Goal: Find specific page/section: Find specific page/section

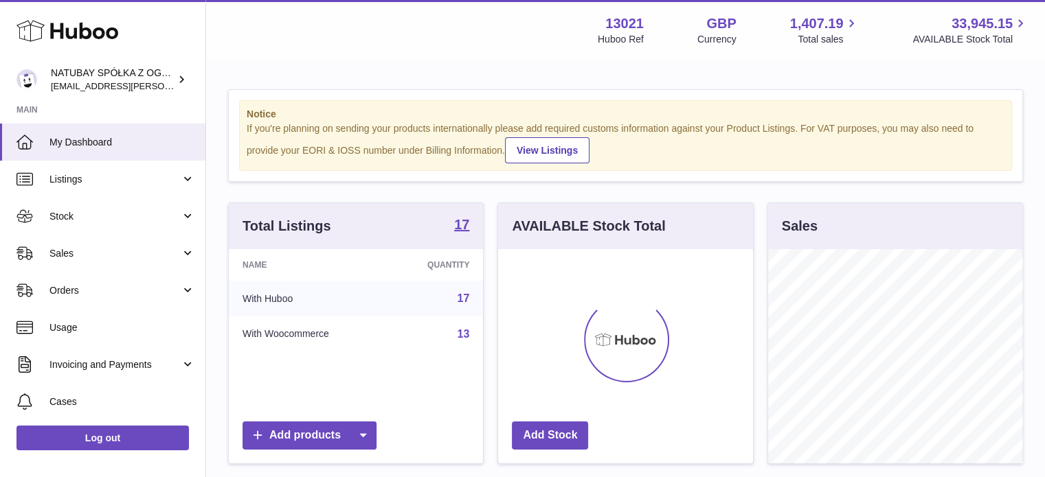
scroll to position [214, 255]
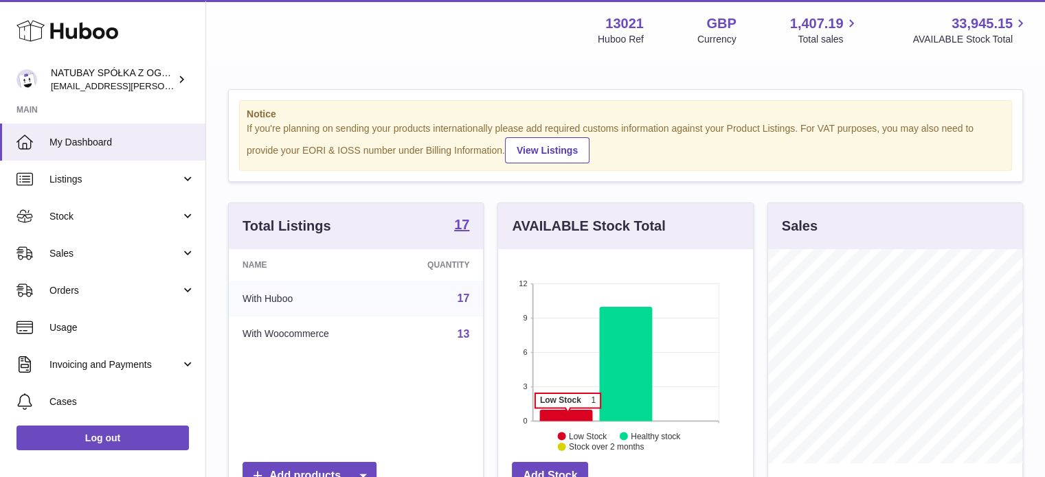
click at [567, 414] on icon at bounding box center [566, 416] width 53 height 12
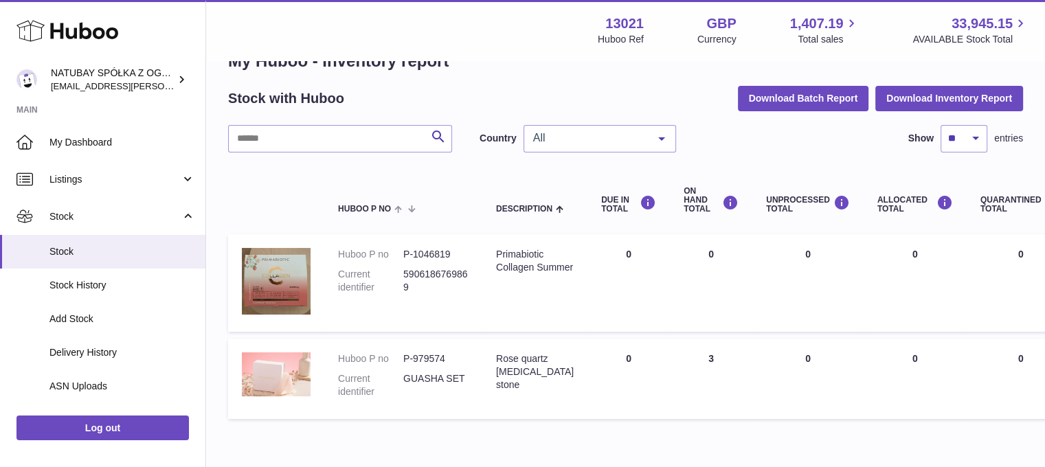
scroll to position [105, 0]
